Goal: Transaction & Acquisition: Purchase product/service

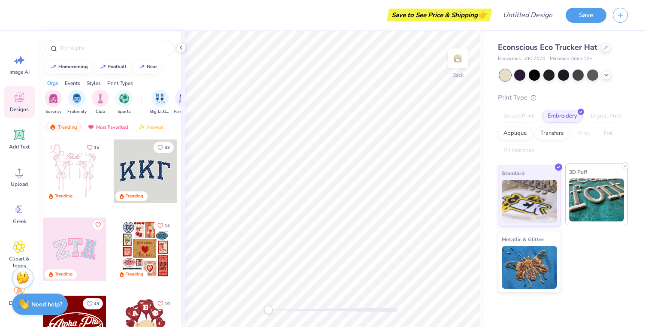
click at [597, 183] on img at bounding box center [596, 199] width 55 height 43
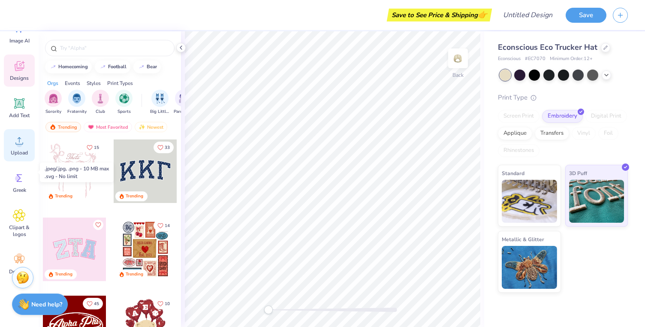
scroll to position [35, 0]
click at [13, 152] on span "Upload" at bounding box center [19, 149] width 17 height 7
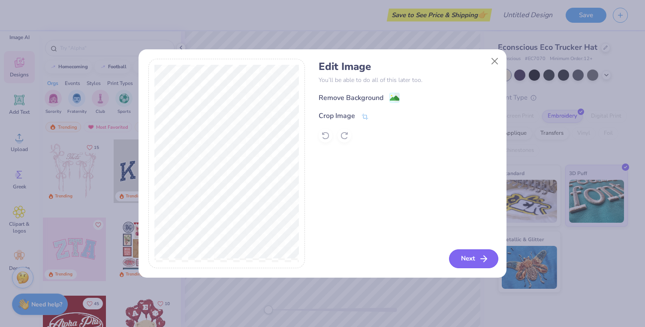
click at [474, 261] on button "Next" at bounding box center [473, 258] width 49 height 19
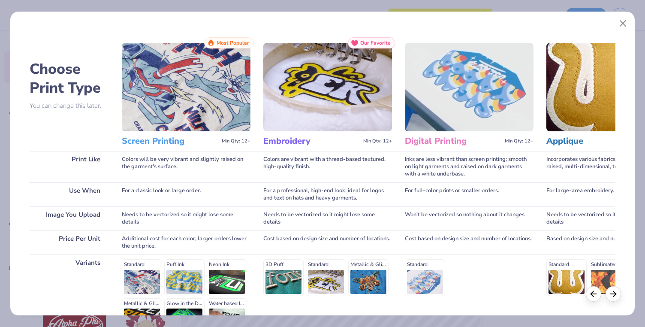
scroll to position [101, 0]
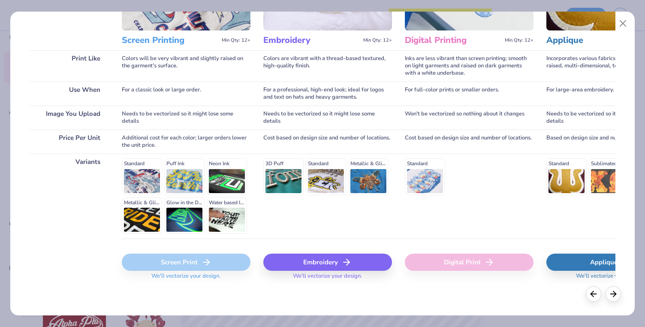
click at [322, 257] on div "Embroidery" at bounding box center [327, 262] width 129 height 17
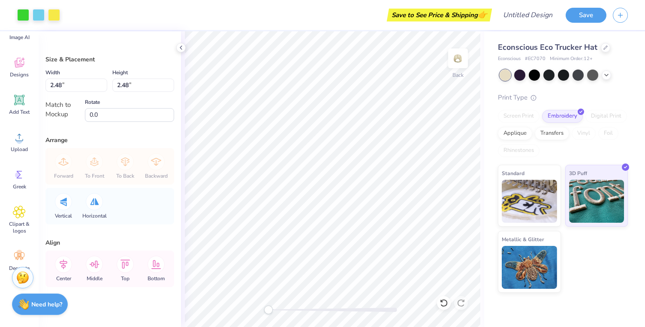
type input "1.63"
type input "1.11"
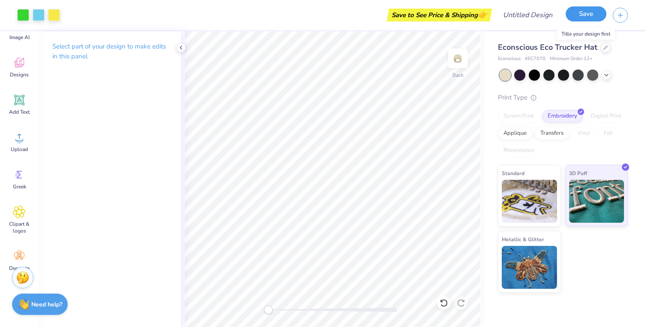
click at [580, 20] on button "Save" at bounding box center [586, 13] width 41 height 15
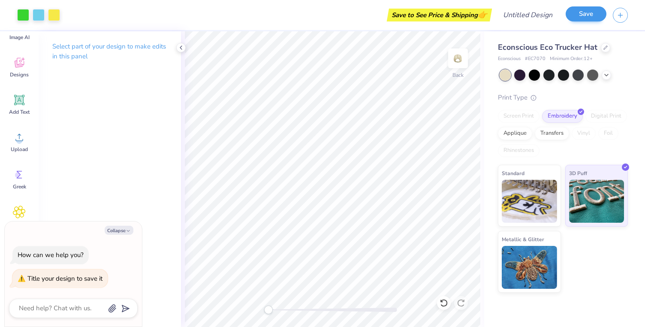
click at [586, 21] on div "Save" at bounding box center [586, 15] width 41 height 15
click at [584, 14] on button "Save" at bounding box center [586, 13] width 41 height 15
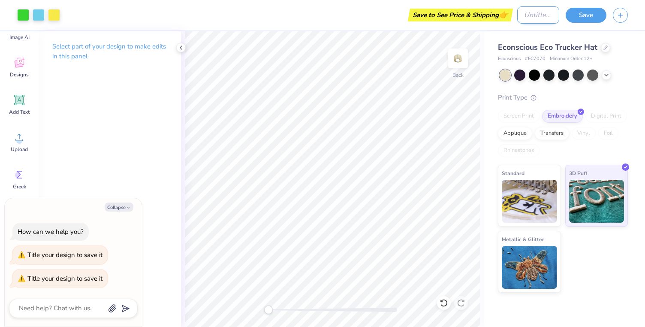
type textarea "x"
click at [523, 14] on input "Design Title" at bounding box center [538, 14] width 42 height 17
type input "L"
type textarea "x"
type input "Li"
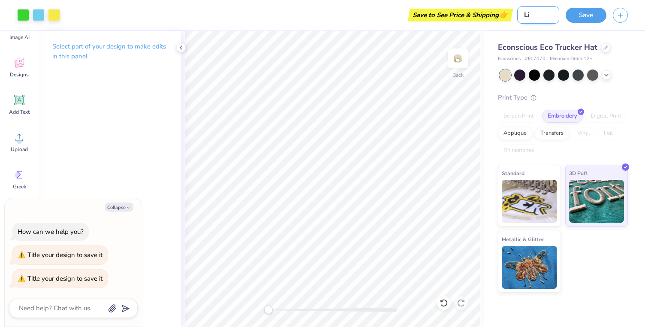
type textarea "x"
type input "Lig"
type textarea "x"
type input "Ligh"
type textarea "x"
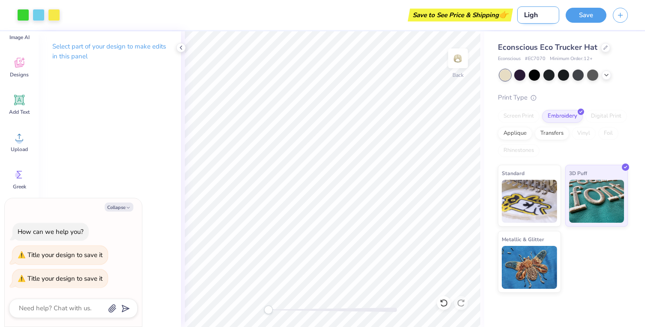
type input "Light"
type textarea "x"
type input "Light"
type textarea "x"
type input "Light p"
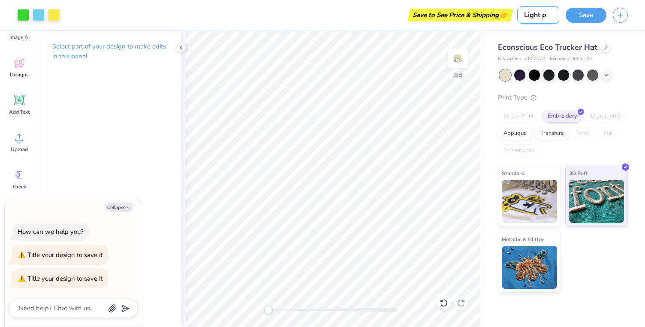
type textarea "x"
type input "Light pr"
type textarea "x"
type input "Light pro"
type textarea "x"
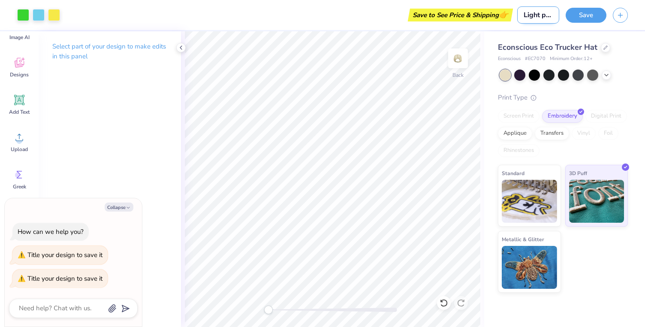
type input "Light prot"
type textarea "x"
type input "Light proto"
type textarea "x"
type input "Light protot"
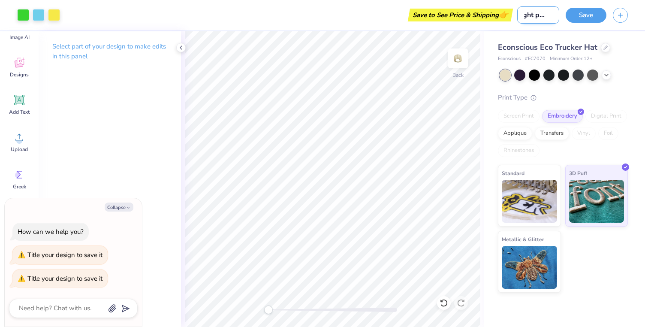
type textarea "x"
type input "Light prototy"
type textarea "x"
type input "Light prototyp"
type textarea "x"
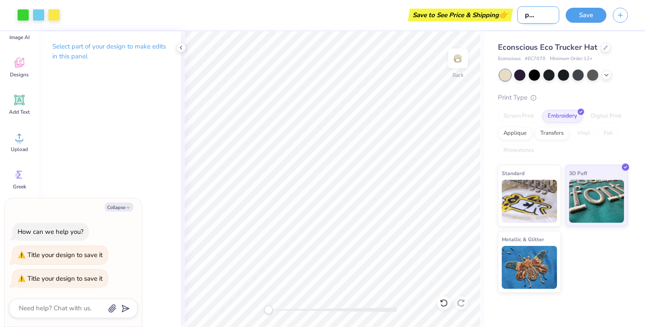
type input "Light prototype"
type textarea "x"
type input "Light prototype"
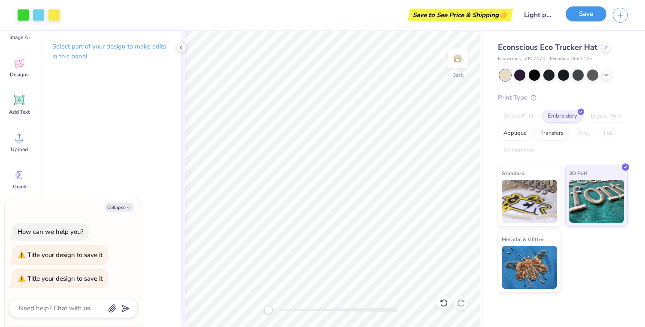
click at [589, 13] on button "Save" at bounding box center [586, 13] width 41 height 15
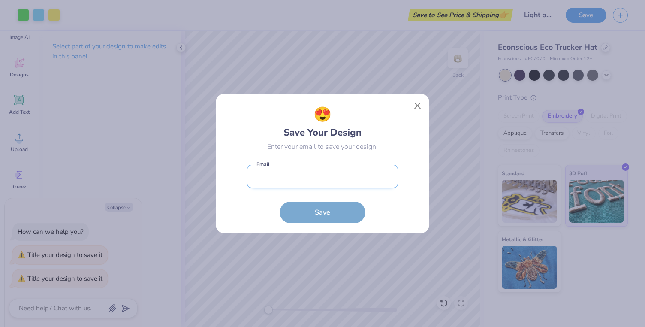
click at [359, 181] on input "email" at bounding box center [322, 177] width 151 height 24
type input "james@lightenergy.io"
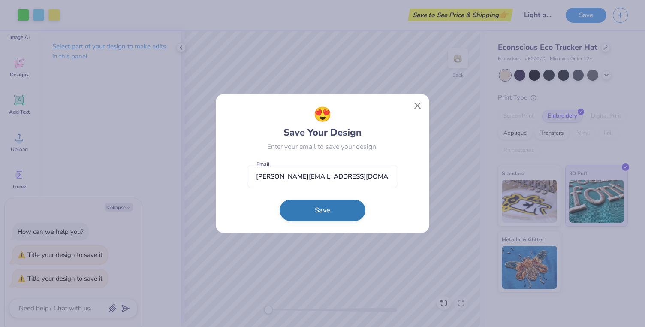
click at [320, 208] on button "Save" at bounding box center [323, 209] width 86 height 21
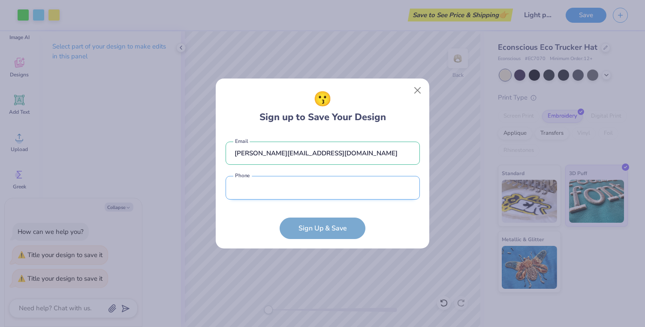
click at [306, 187] on input "tel" at bounding box center [323, 188] width 194 height 24
type input "6"
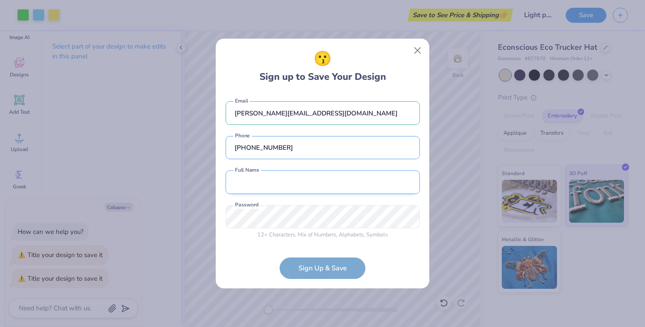
type input "(555) 555-5555"
click at [302, 185] on input "text" at bounding box center [323, 182] width 194 height 24
type input "James Rauhut"
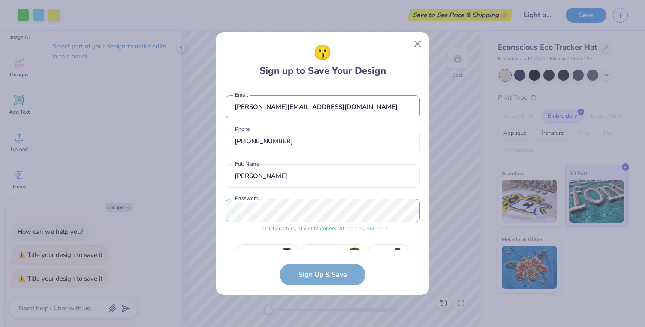
scroll to position [20, 0]
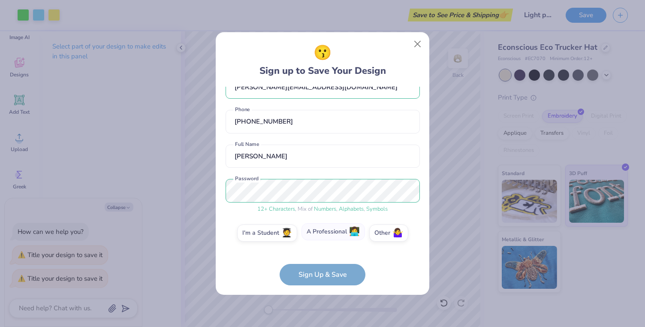
click at [343, 233] on label "A Professional 👩‍💻" at bounding box center [333, 231] width 63 height 17
click at [326, 252] on input "A Professional 👩‍💻" at bounding box center [323, 255] width 6 height 6
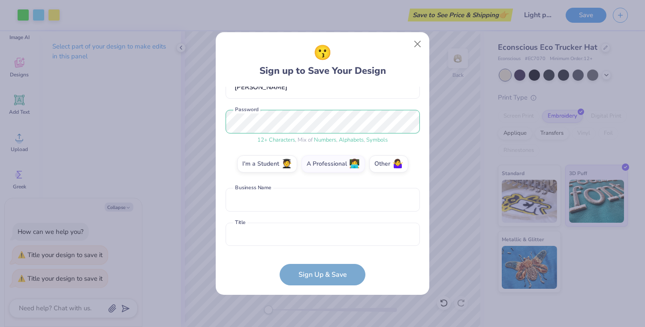
click at [309, 270] on form "james@lightenergy.io Email (555) 555-5555 Phone James Rauhut Full Name 12 + Cha…" at bounding box center [323, 186] width 194 height 199
click at [309, 205] on input "text" at bounding box center [323, 200] width 194 height 24
type input "test"
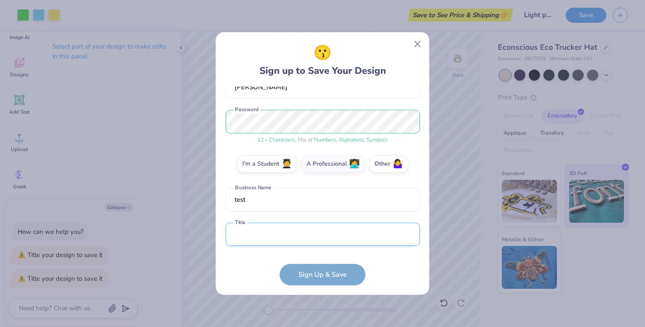
click at [290, 235] on input "text" at bounding box center [323, 235] width 194 height 24
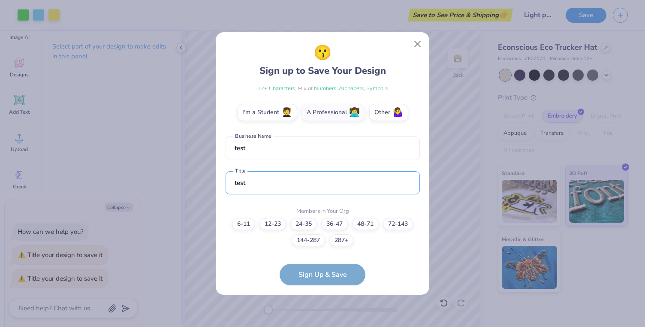
type input "test"
click at [295, 272] on form "james@lightenergy.io Email (555) 555-5555 Phone James Rauhut Full Name 12 + Cha…" at bounding box center [323, 186] width 194 height 199
click at [308, 226] on label "24-35" at bounding box center [303, 223] width 27 height 12
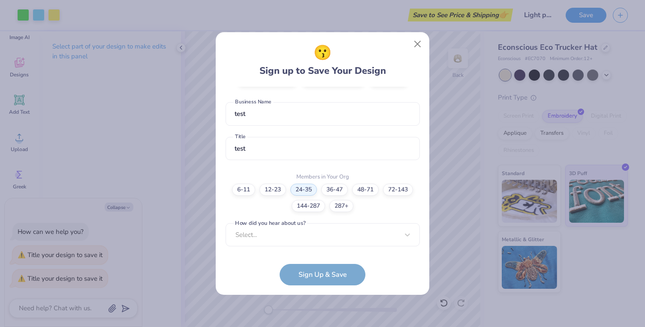
click at [313, 278] on form "james@lightenergy.io Email (555) 555-5555 Phone James Rauhut Full Name 12 + Cha…" at bounding box center [323, 186] width 194 height 199
click at [315, 242] on div "james@lightenergy.io Email (555) 555-5555 Phone James Rauhut Full Name 12 + Cha…" at bounding box center [323, 168] width 194 height 163
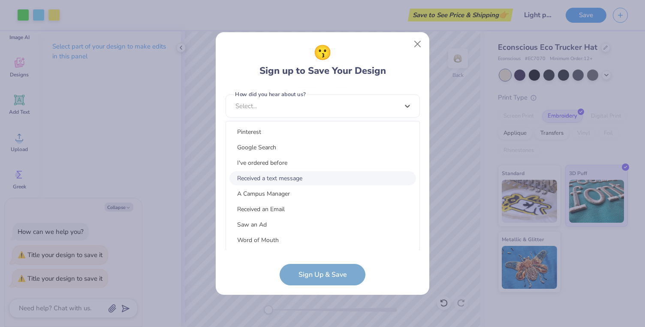
scroll to position [109, 0]
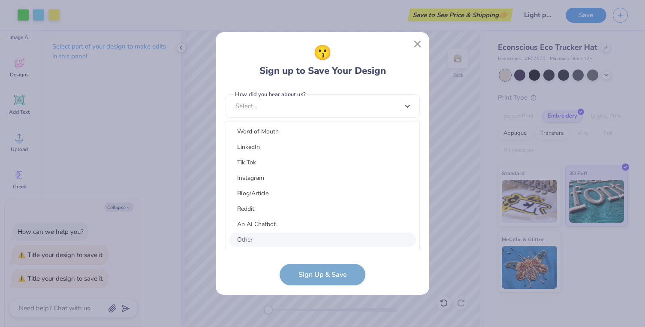
click at [293, 237] on div "Other" at bounding box center [322, 239] width 187 height 14
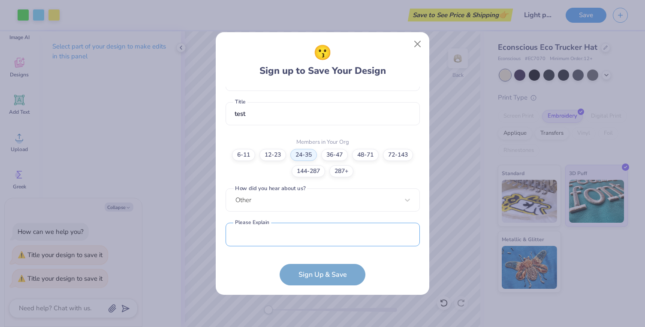
click at [293, 237] on input "text" at bounding box center [323, 235] width 194 height 24
type input "test"
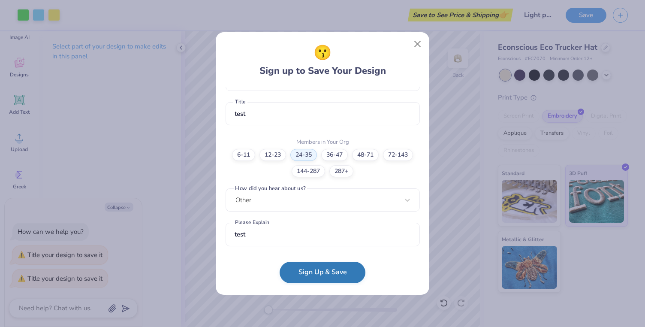
click at [306, 272] on button "Sign Up & Save" at bounding box center [323, 272] width 86 height 21
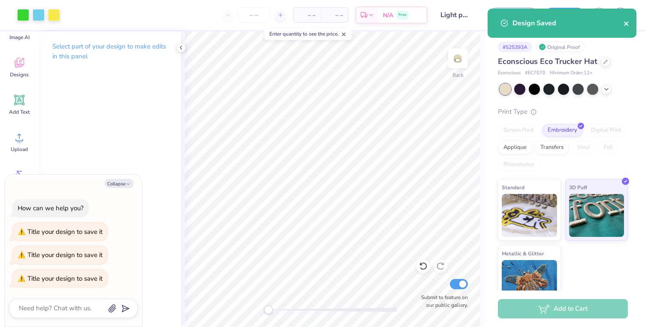
click at [626, 23] on icon "close" at bounding box center [626, 23] width 4 height 4
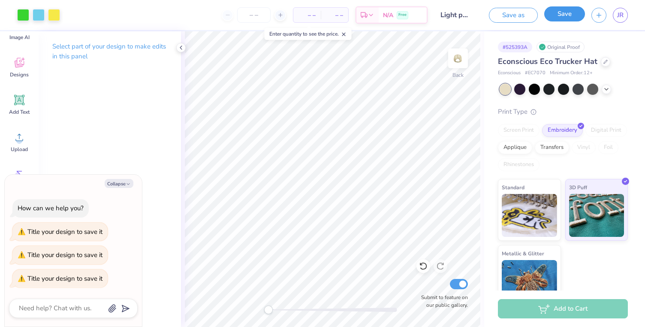
click at [553, 15] on button "Save" at bounding box center [564, 13] width 41 height 15
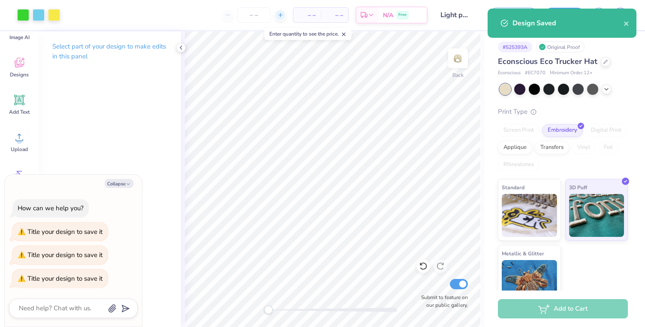
type textarea "x"
click at [280, 16] on icon at bounding box center [281, 15] width 6 height 6
type input "12"
type textarea "x"
click at [280, 16] on icon at bounding box center [281, 15] width 6 height 6
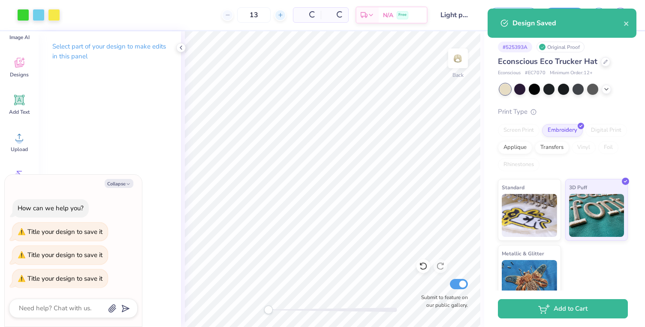
click at [280, 16] on icon at bounding box center [281, 15] width 6 height 6
type input "15"
type textarea "x"
click at [258, 15] on div at bounding box center [253, 15] width 12 height 12
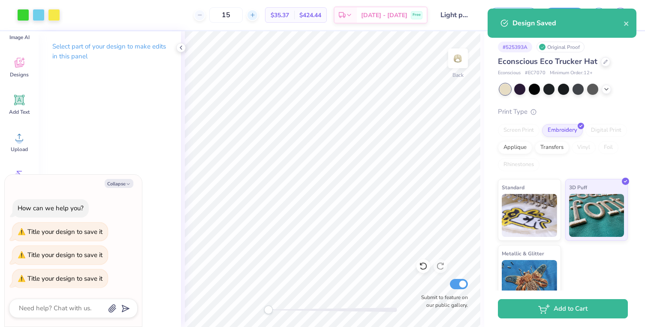
type input "16"
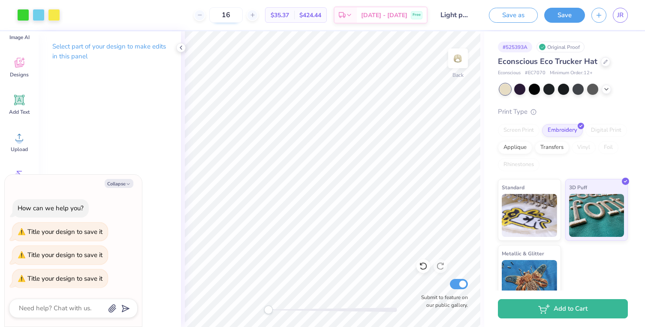
type textarea "x"
drag, startPoint x: 249, startPoint y: 16, endPoint x: 224, endPoint y: 15, distance: 24.9
click at [224, 15] on div "16" at bounding box center [226, 14] width 64 height 15
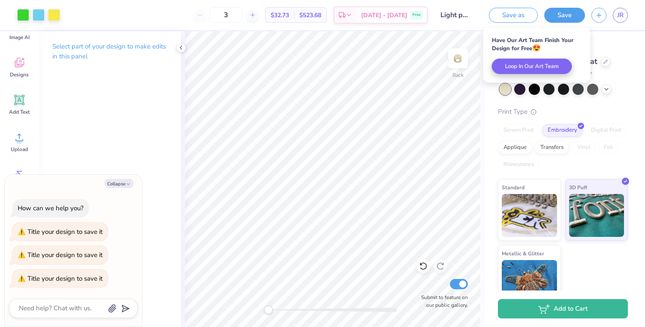
type input "30"
type textarea "x"
type input "30"
click at [179, 20] on div "30 $27.65 Per Item $829.50 Total Est. Delivery Oct 7 - 10 Free" at bounding box center [246, 15] width 361 height 30
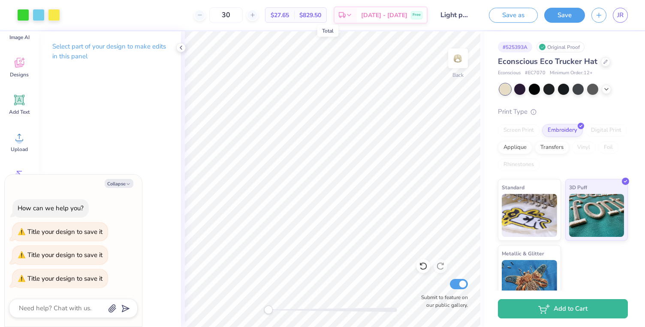
click at [319, 15] on span "$829.50" at bounding box center [310, 15] width 22 height 9
click at [561, 15] on button "Save" at bounding box center [564, 13] width 41 height 15
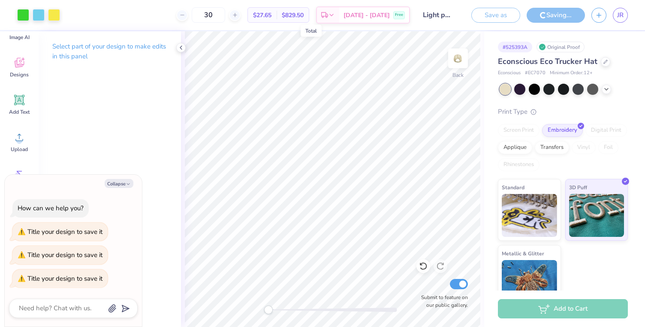
click at [304, 17] on span "$829.50" at bounding box center [293, 15] width 22 height 9
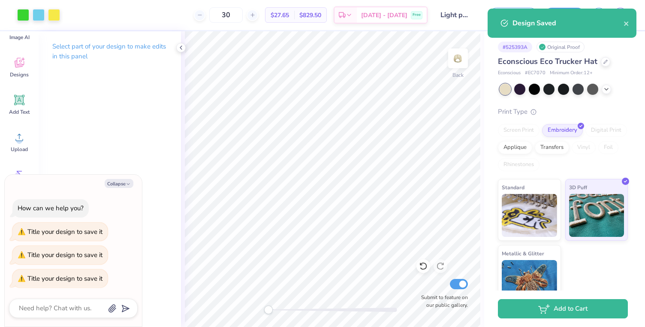
type textarea "x"
click at [628, 24] on icon "close" at bounding box center [627, 23] width 6 height 7
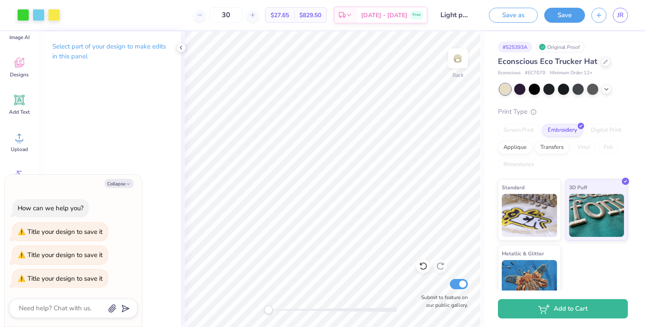
click at [621, 16] on div "Design Saved" at bounding box center [562, 26] width 152 height 39
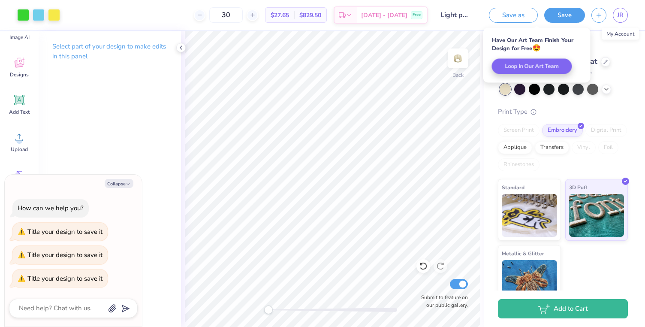
click at [621, 16] on span "JR" at bounding box center [620, 15] width 6 height 10
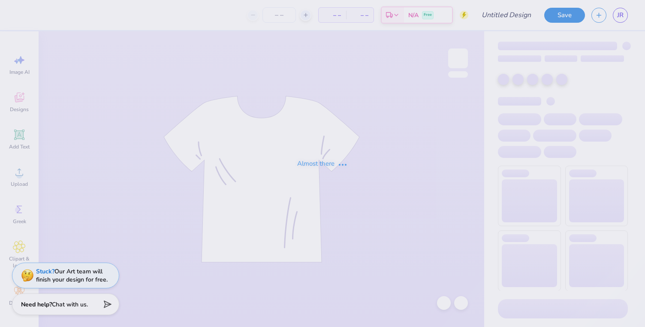
type input "Light prototype"
type input "30"
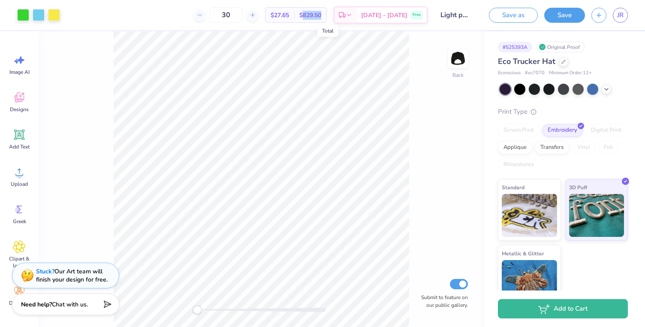
drag, startPoint x: 338, startPoint y: 15, endPoint x: 320, endPoint y: 15, distance: 18.4
click at [320, 15] on span "$829.50" at bounding box center [310, 15] width 22 height 9
click at [321, 17] on span "$829.50" at bounding box center [310, 15] width 22 height 9
drag, startPoint x: 320, startPoint y: 15, endPoint x: 341, endPoint y: 16, distance: 20.6
click at [326, 16] on div "$829.50 Total" at bounding box center [310, 15] width 32 height 15
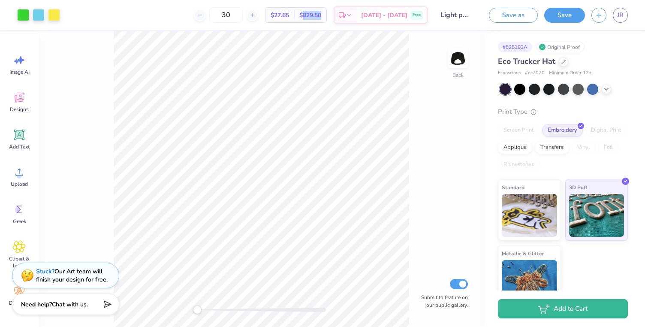
copy span "829.50"
